Goal: Task Accomplishment & Management: Use online tool/utility

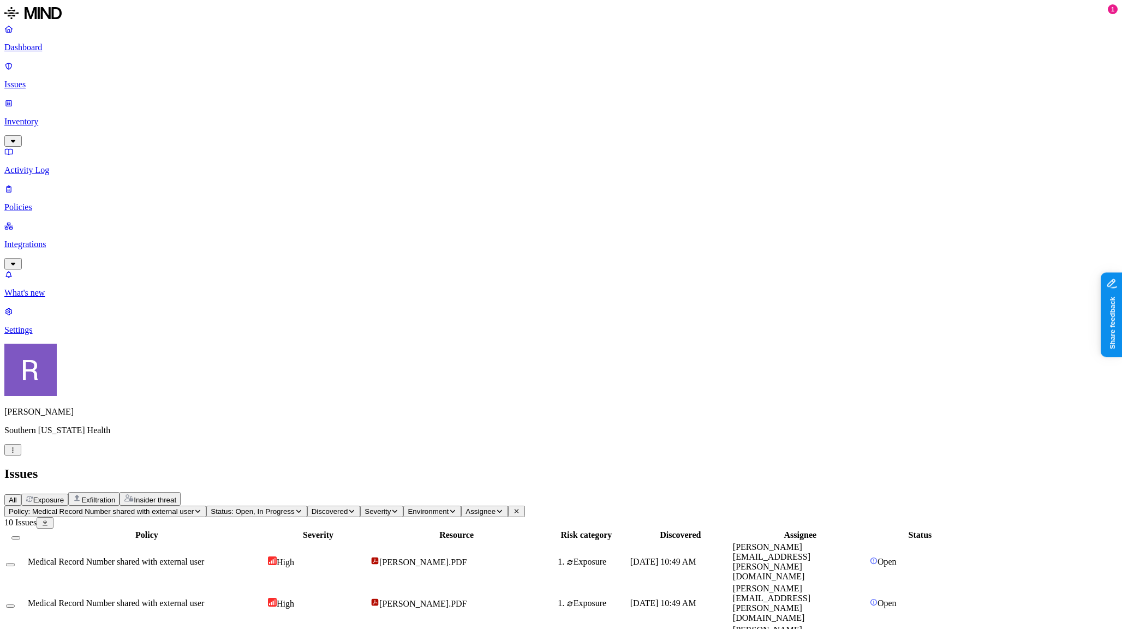
click at [17, 453] on icon "button" at bounding box center [13, 450] width 8 height 7
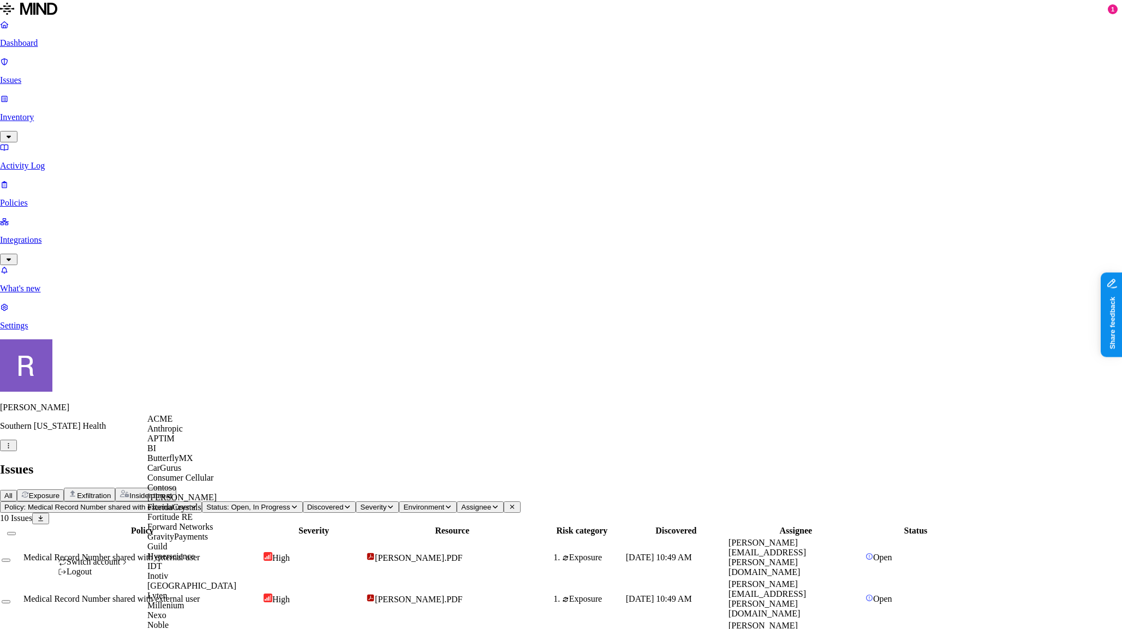
scroll to position [122, 0]
click at [181, 552] on div "Guild" at bounding box center [200, 547] width 106 height 10
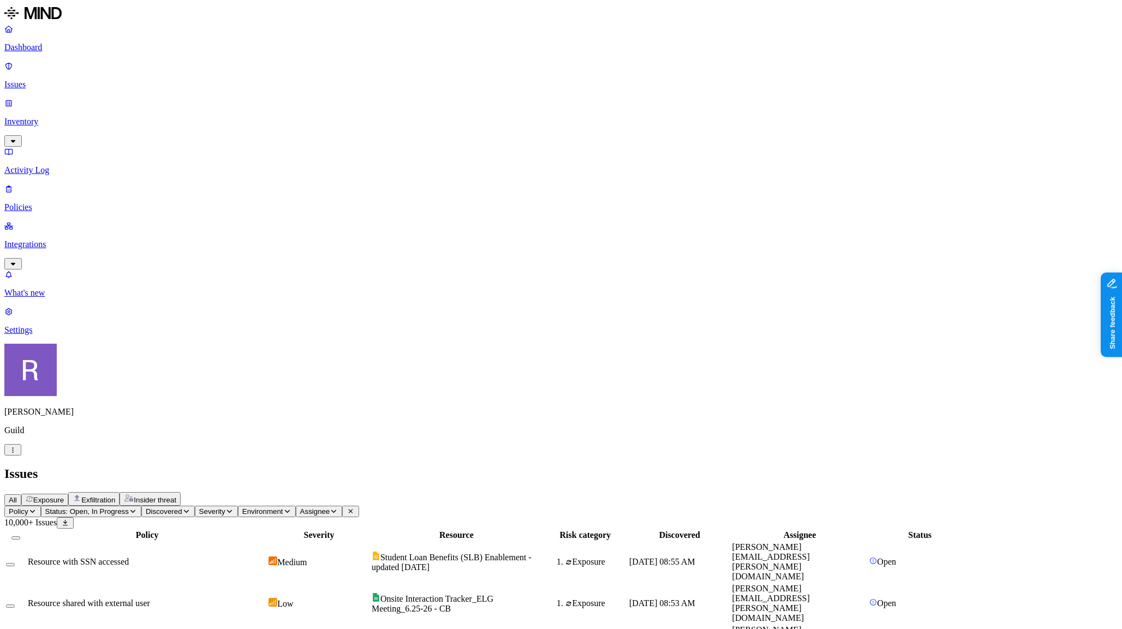
click at [45, 202] on p "Policies" at bounding box center [560, 207] width 1113 height 10
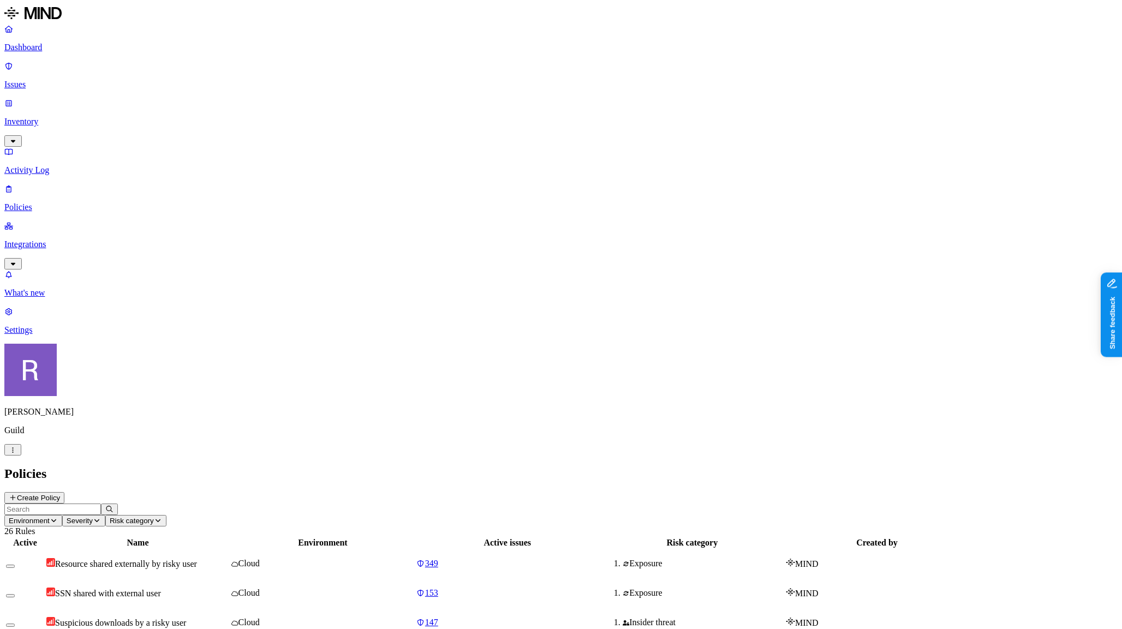
click at [64, 492] on button "Create Policy" at bounding box center [34, 497] width 60 height 11
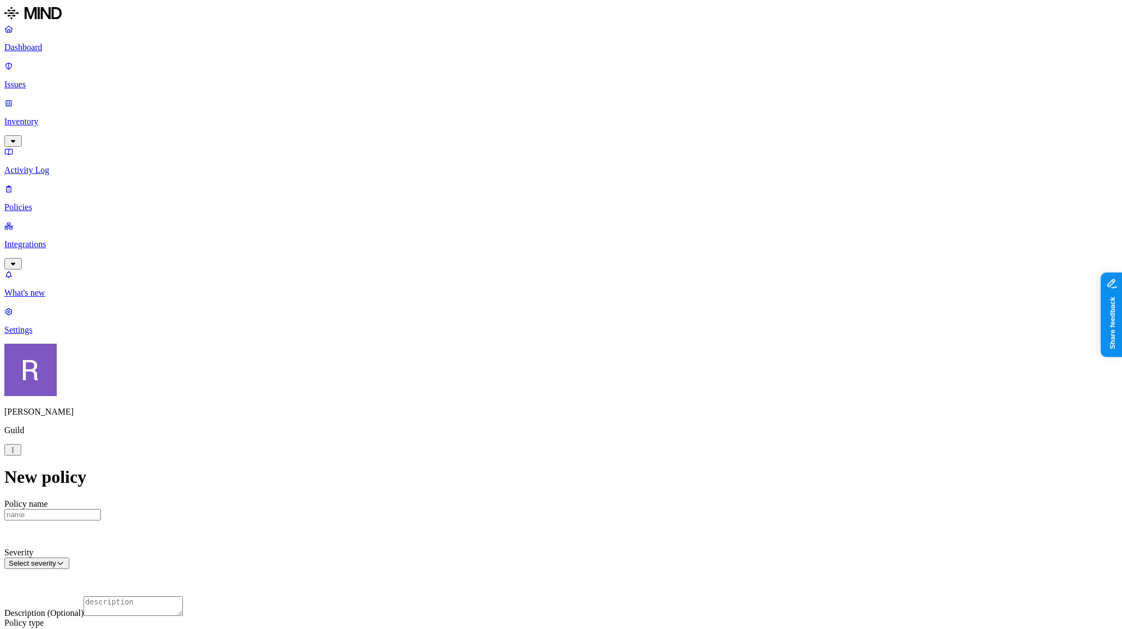
scroll to position [184, 0]
click at [505, 420] on label "Users" at bounding box center [505, 414] width 20 height 9
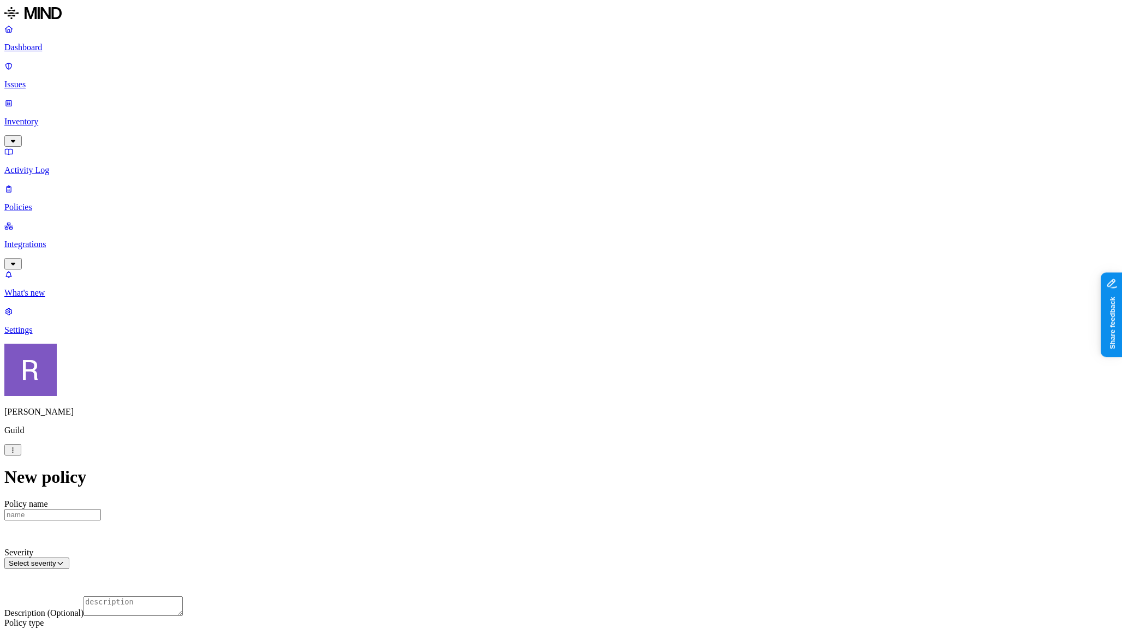
click at [497, 403] on label "Internal access" at bounding box center [496, 402] width 27 height 19
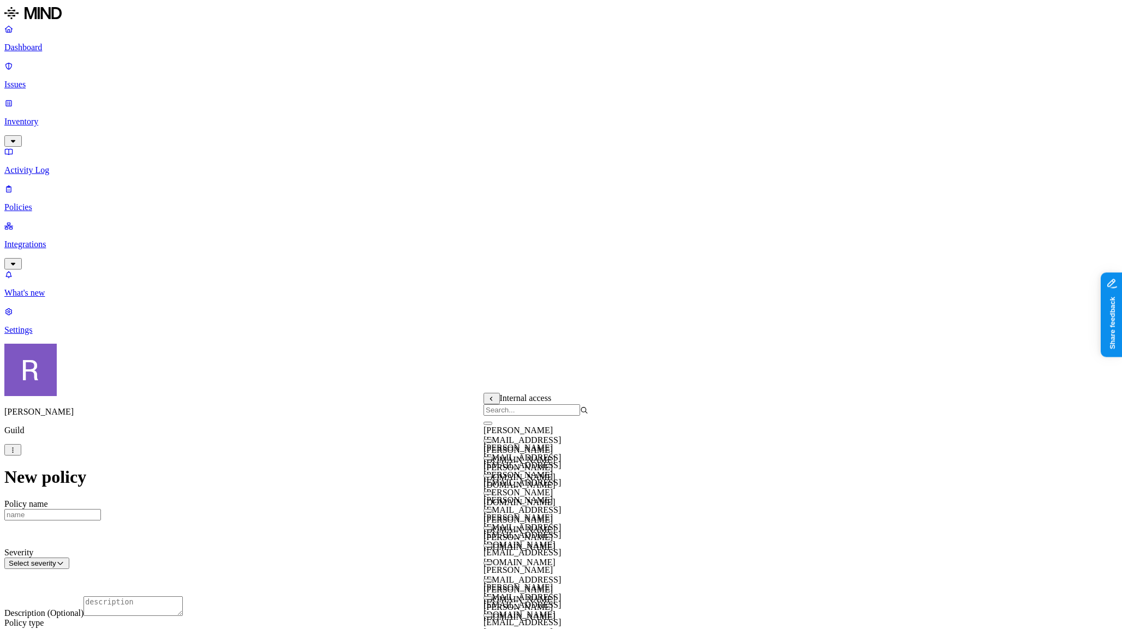
click at [106, 611] on html "Dashboard Issues Inventory Activity Log Policies Integrations What's new 1 Sett…" at bounding box center [561, 524] width 1122 height 1048
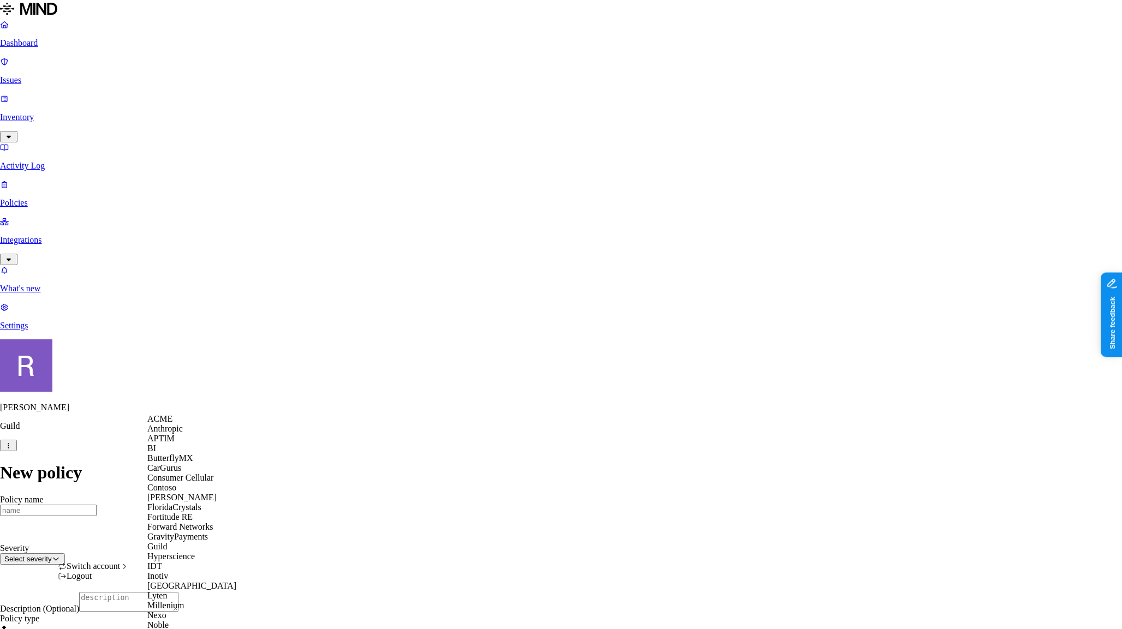
click at [172, 422] on span "ACME" at bounding box center [159, 418] width 25 height 9
